Goal: Find specific page/section: Find specific page/section

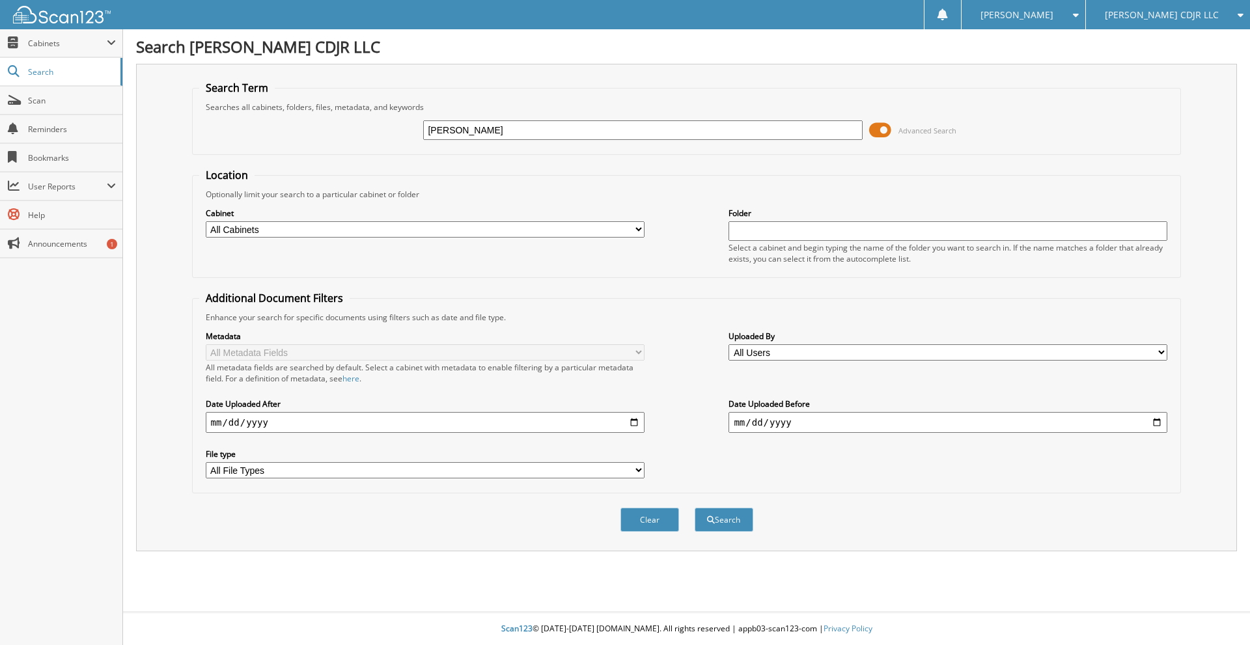
type input "[PERSON_NAME]"
click at [695, 508] on button "Search" at bounding box center [724, 520] width 59 height 24
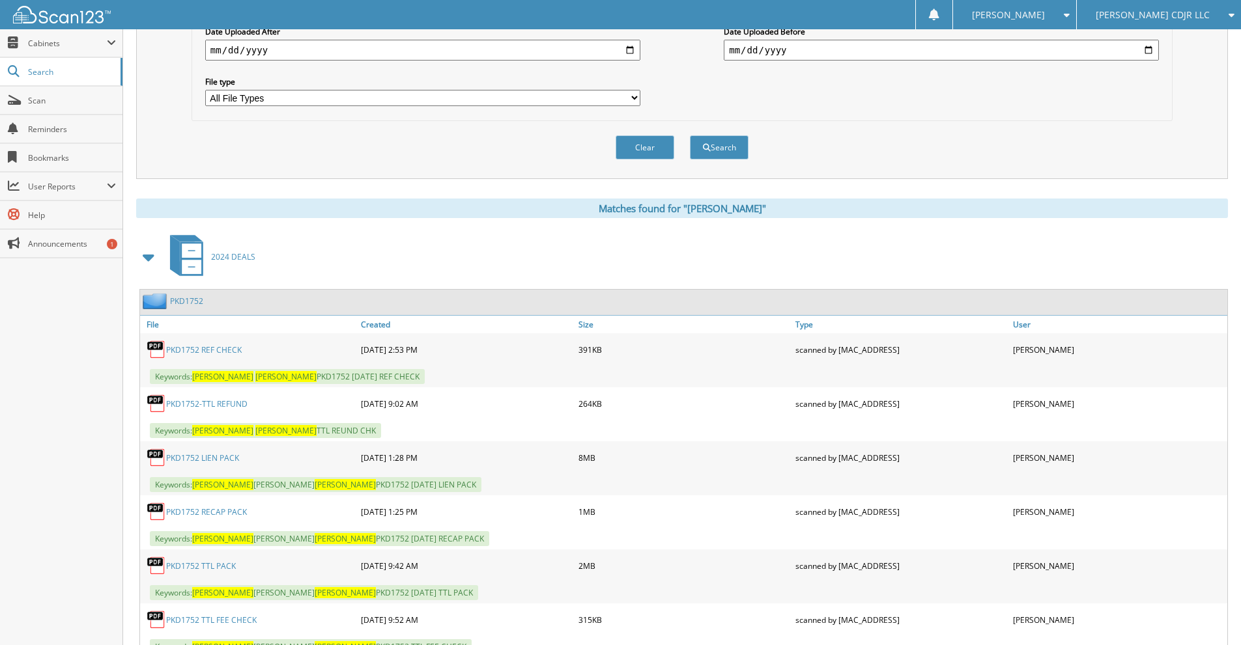
scroll to position [479, 0]
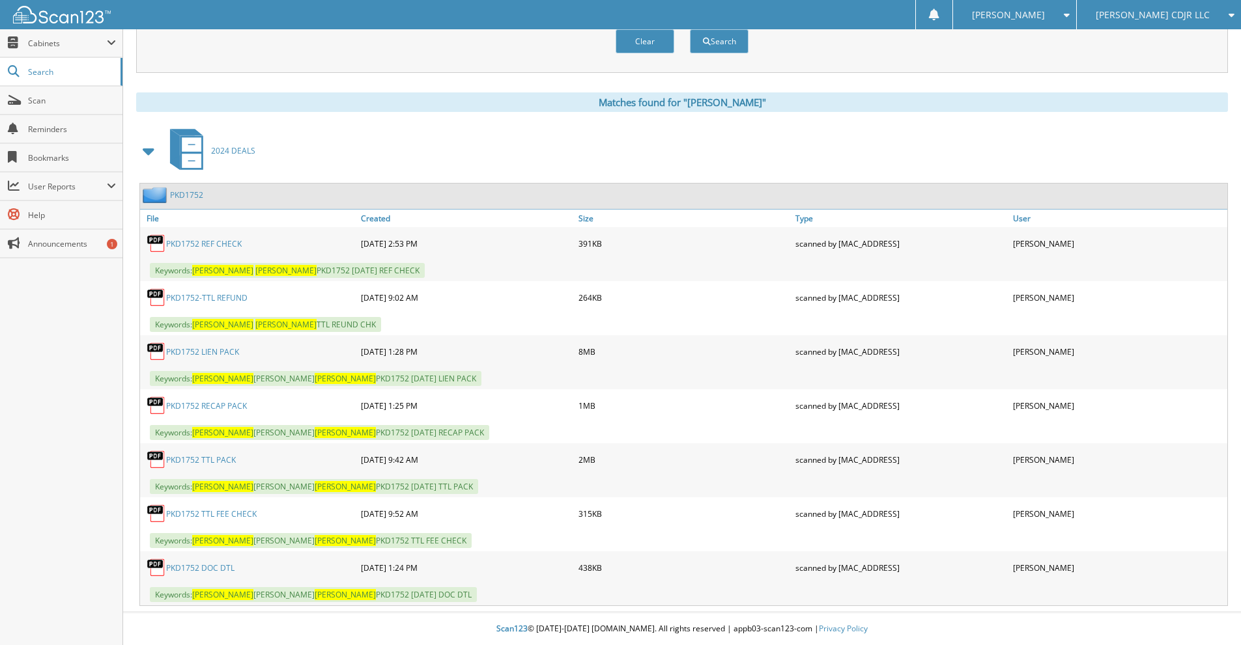
click at [227, 402] on link "PKD1752 RECAP PACK" at bounding box center [206, 405] width 81 height 11
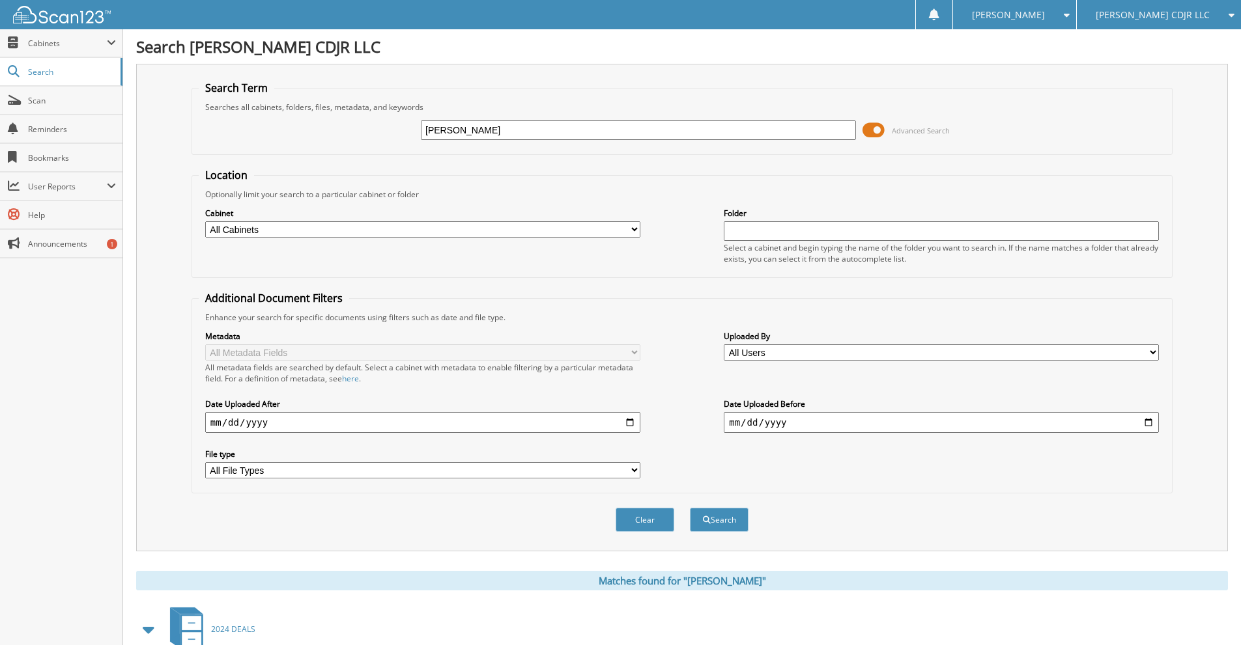
click at [514, 134] on input "[PERSON_NAME]" at bounding box center [638, 130] width 435 height 20
type input "D"
